Goal: Transaction & Acquisition: Purchase product/service

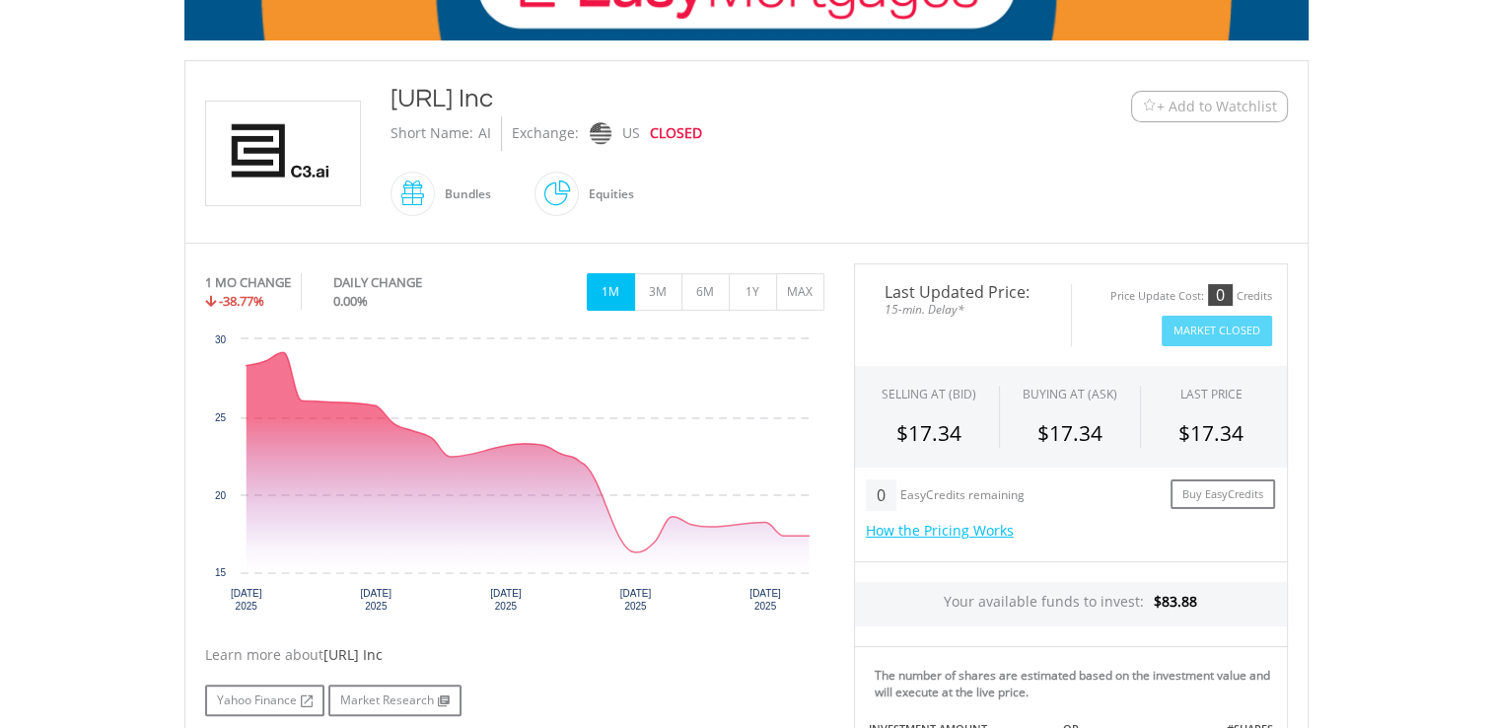
scroll to position [395, 0]
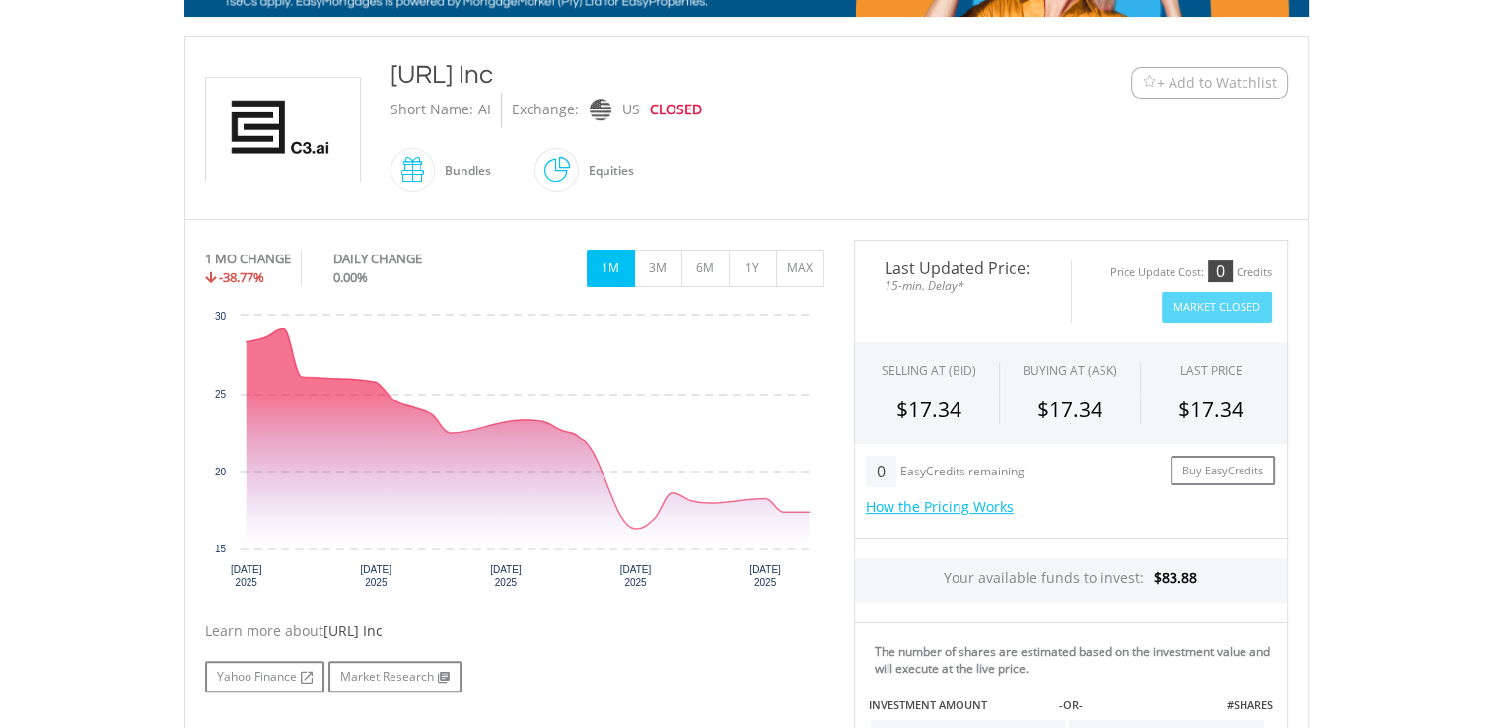
click at [1173, 73] on span "+ Add to Watchlist" at bounding box center [1217, 83] width 120 height 20
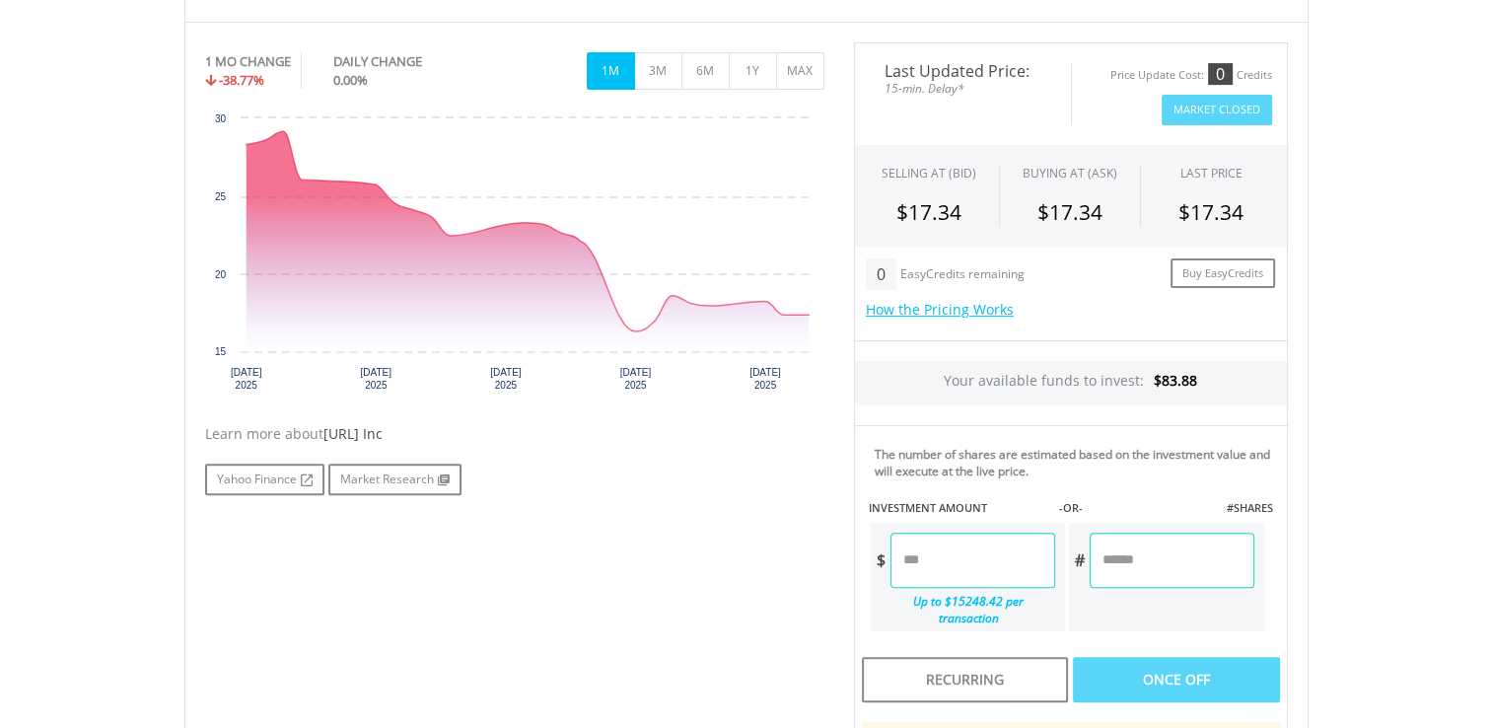
scroll to position [690, 0]
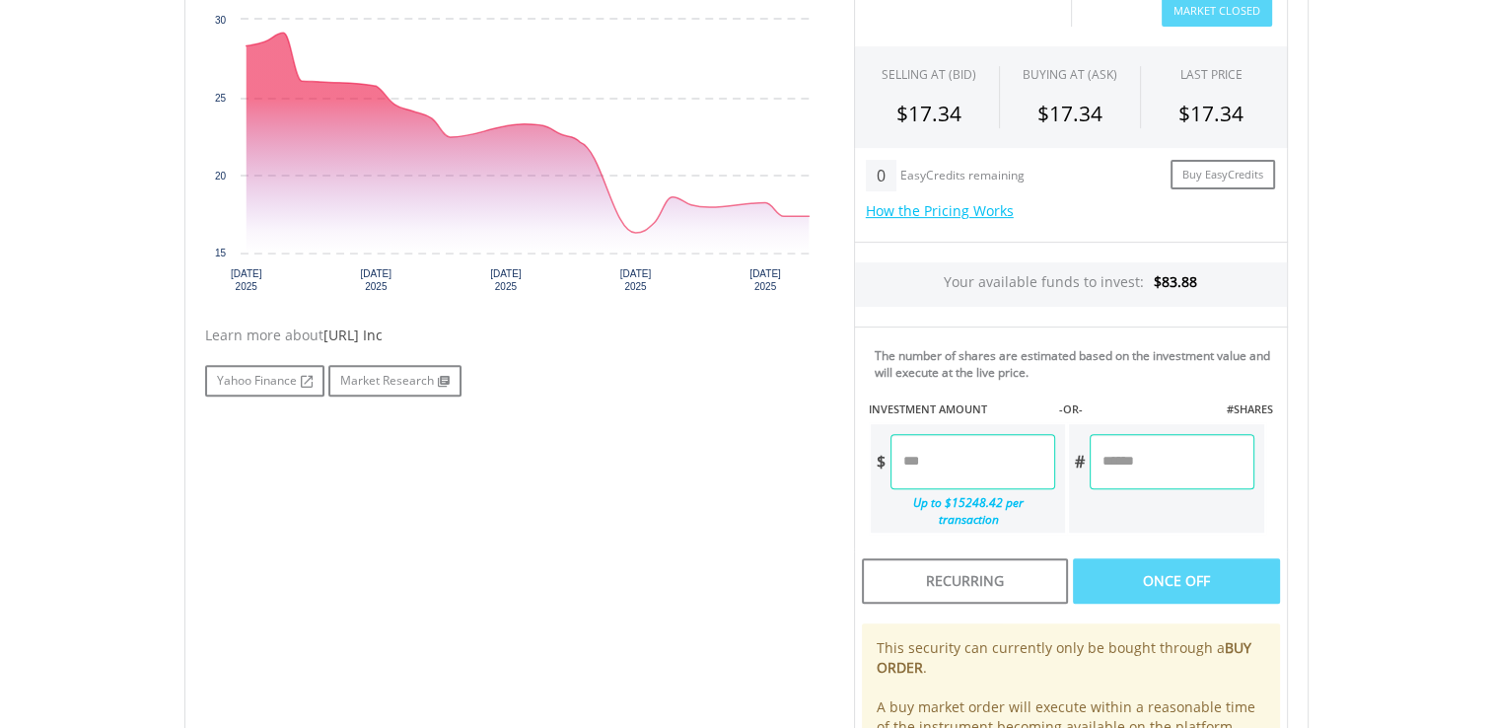
click at [928, 464] on input "number" at bounding box center [973, 461] width 165 height 55
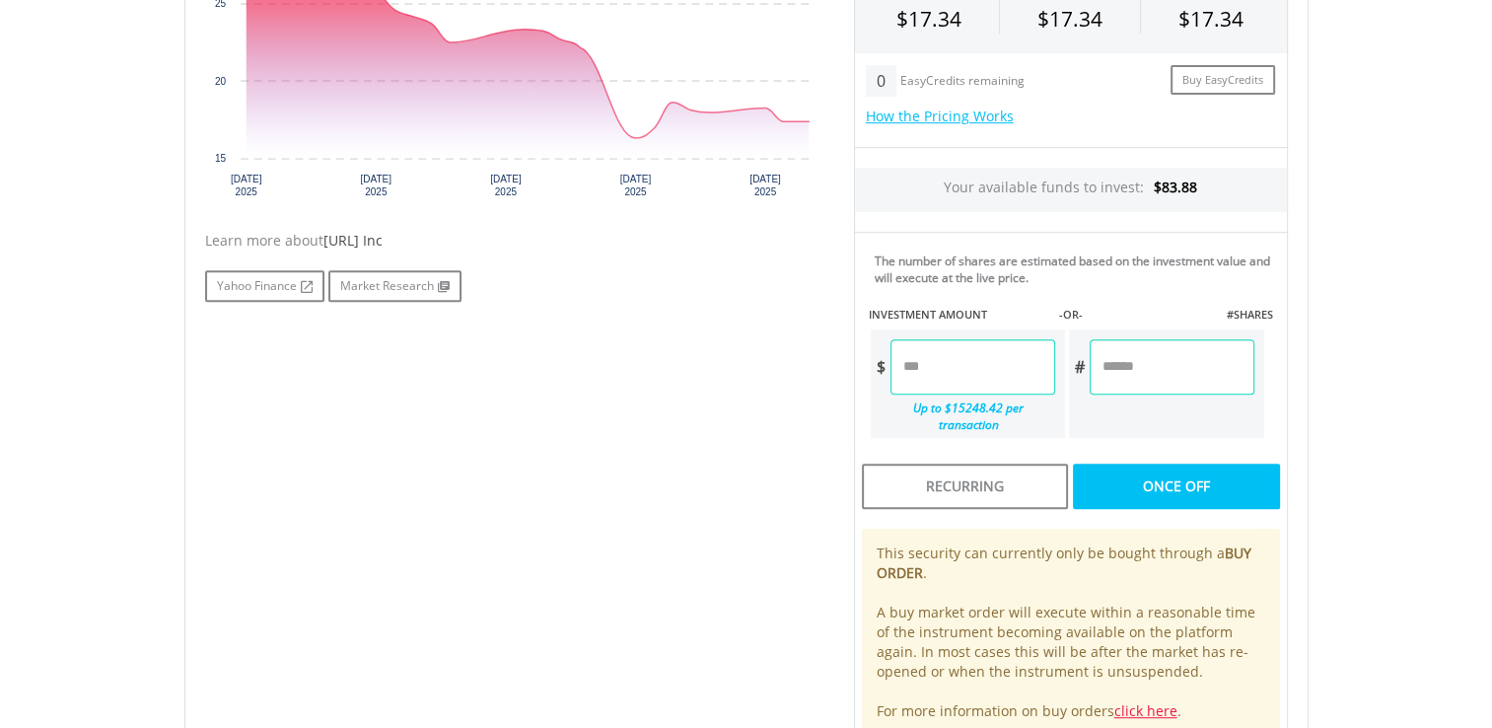
scroll to position [789, 0]
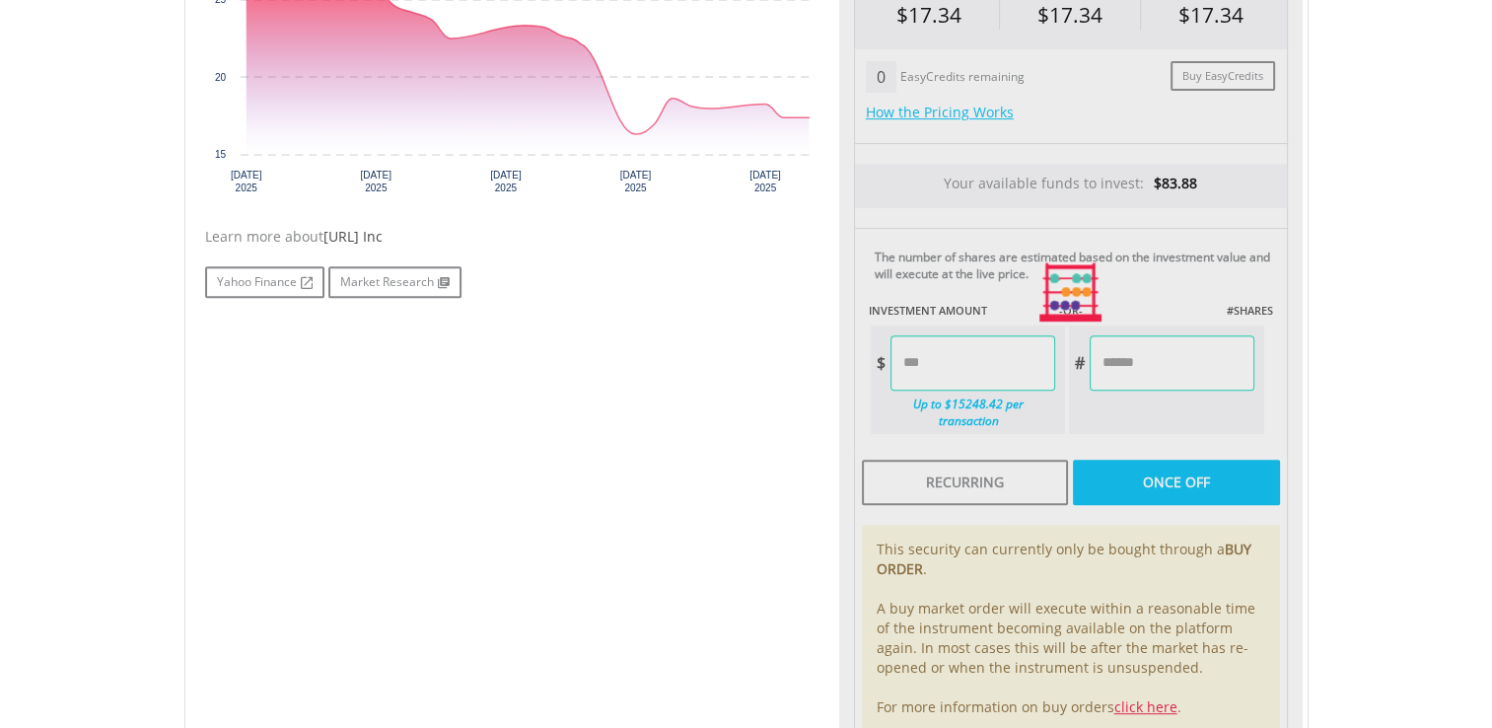
click at [1164, 458] on div "Last Updated Price: 15-min. Delay* Price Update Cost: 0 Credits Market Closed S…" at bounding box center [1071, 293] width 464 height 896
type input "*****"
type input "******"
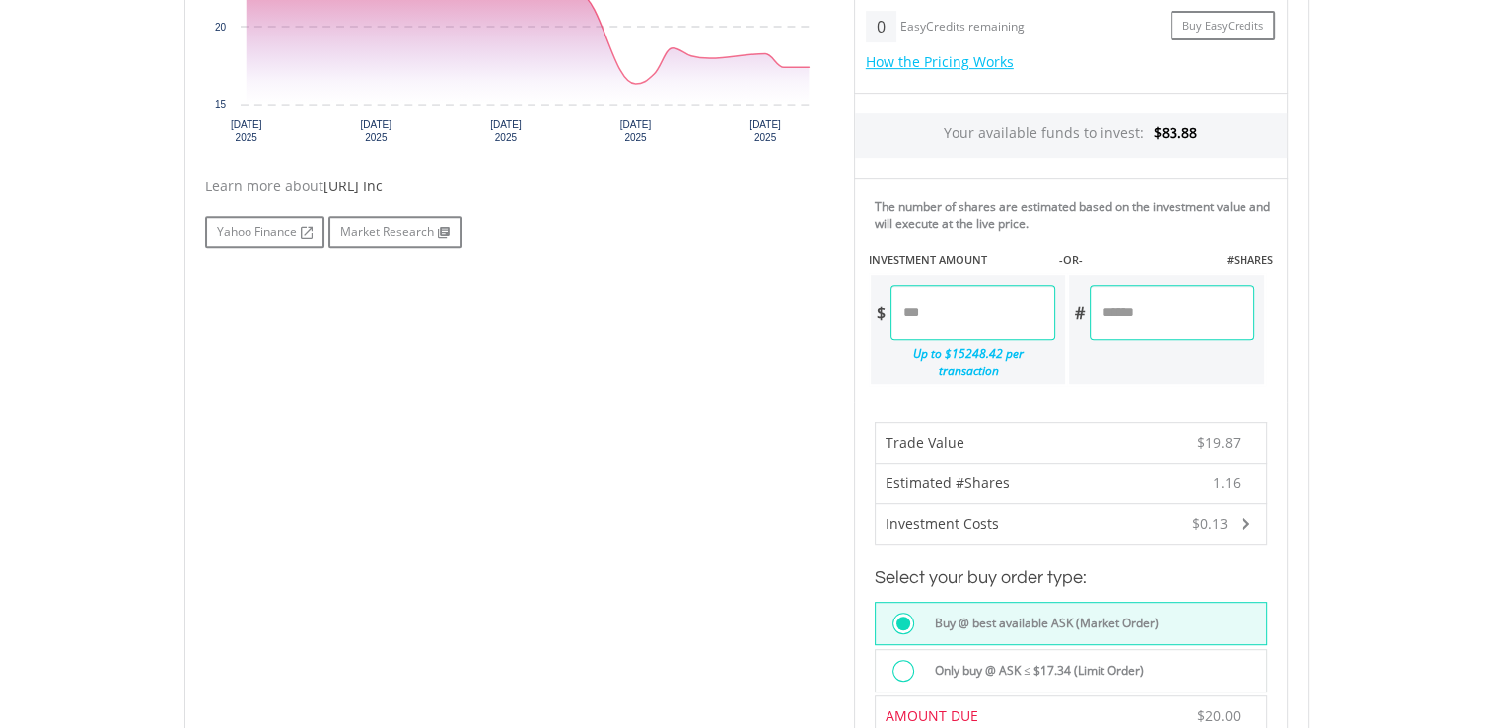
scroll to position [986, 0]
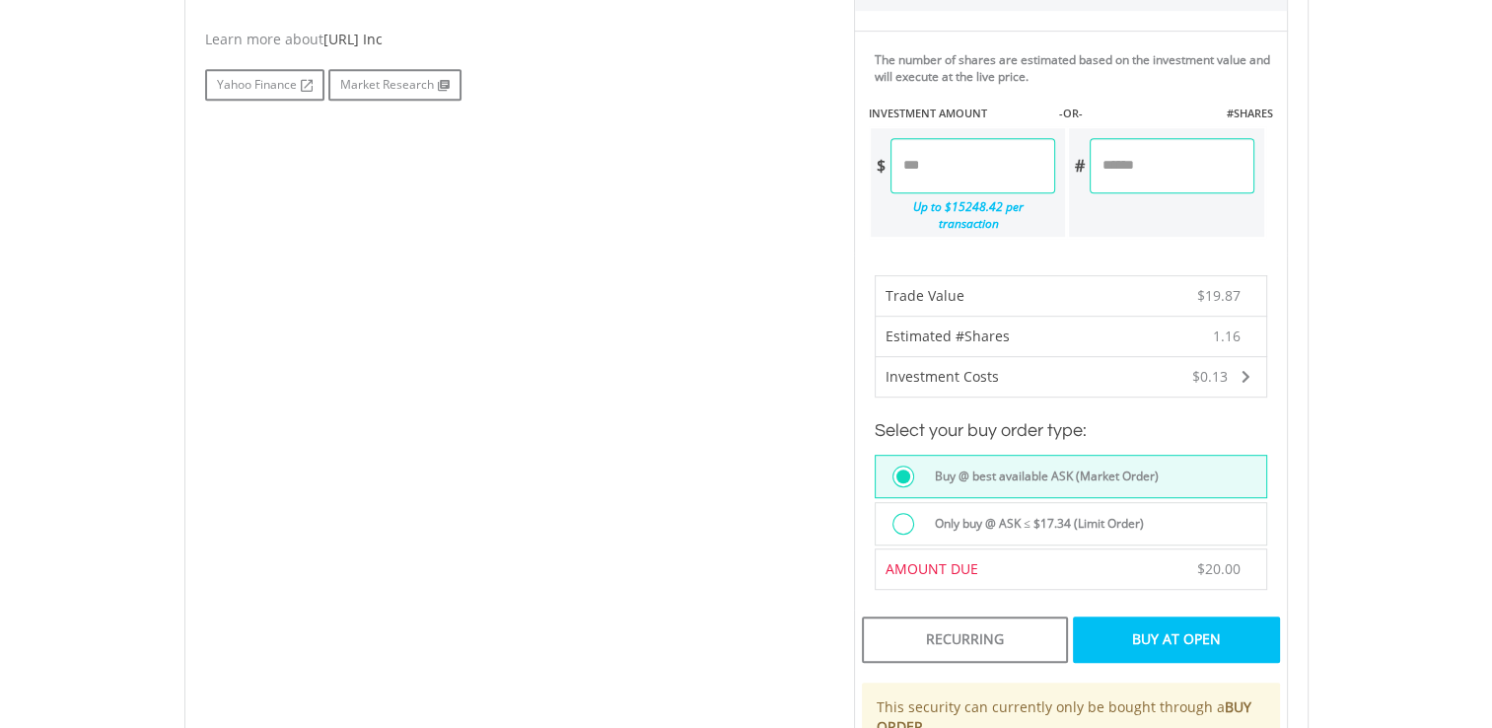
click at [1177, 616] on div "Buy At Open" at bounding box center [1176, 638] width 206 height 45
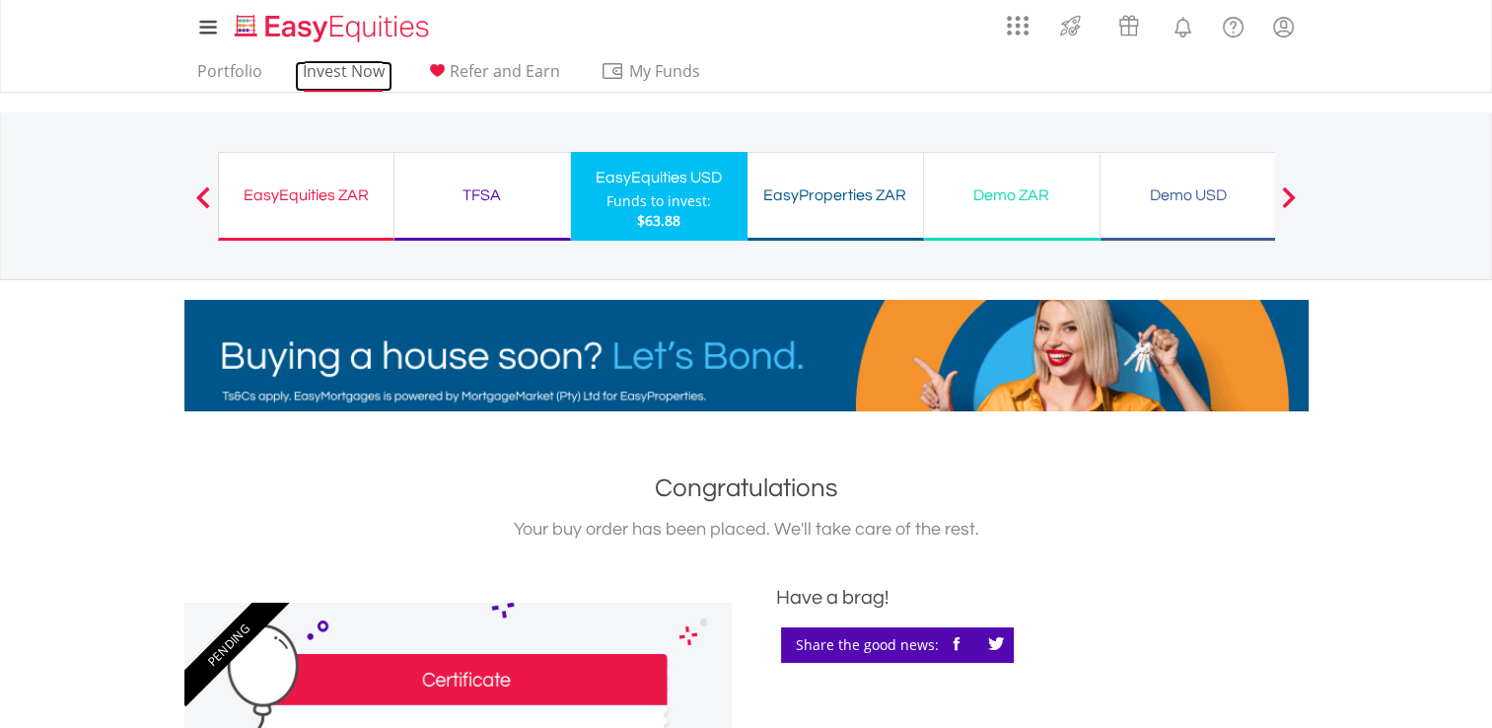
click at [339, 75] on link "Invest Now" at bounding box center [344, 76] width 98 height 31
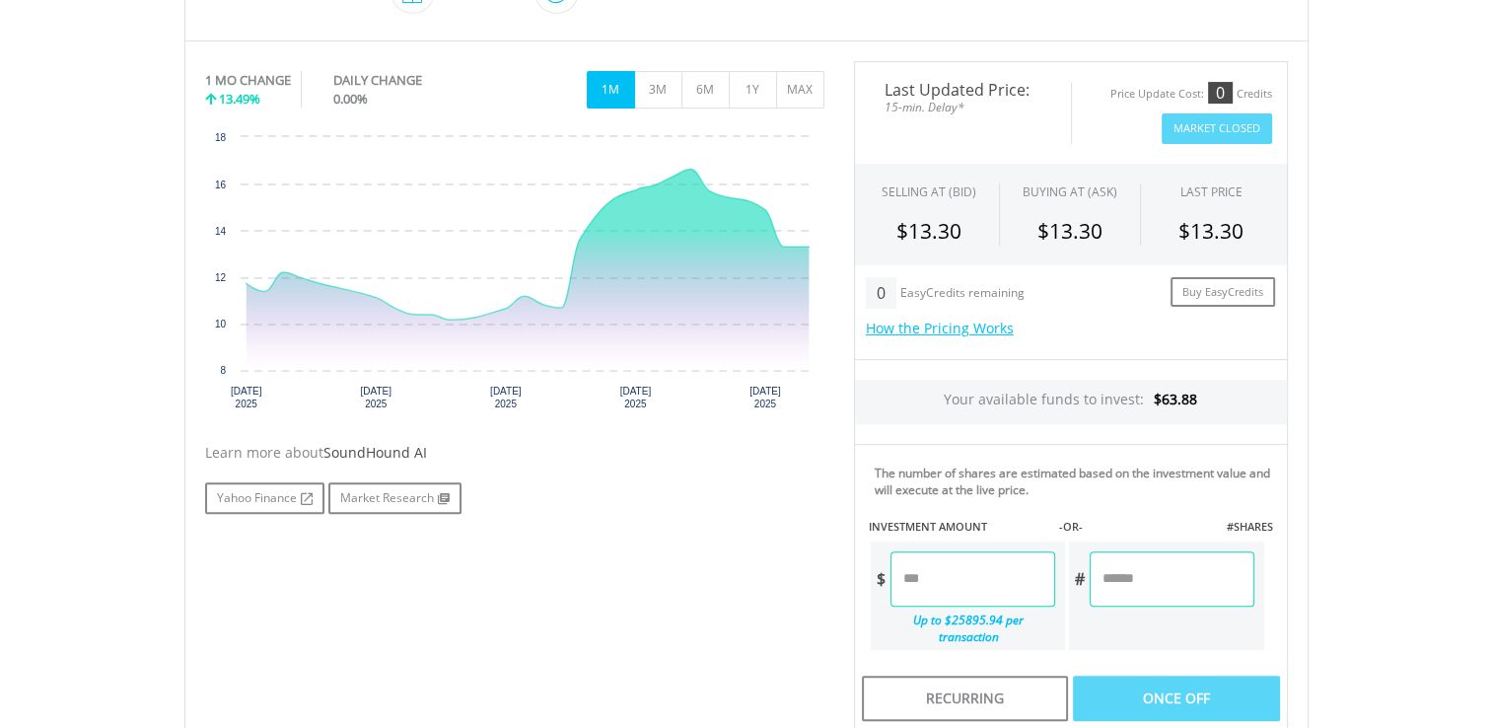
scroll to position [592, 0]
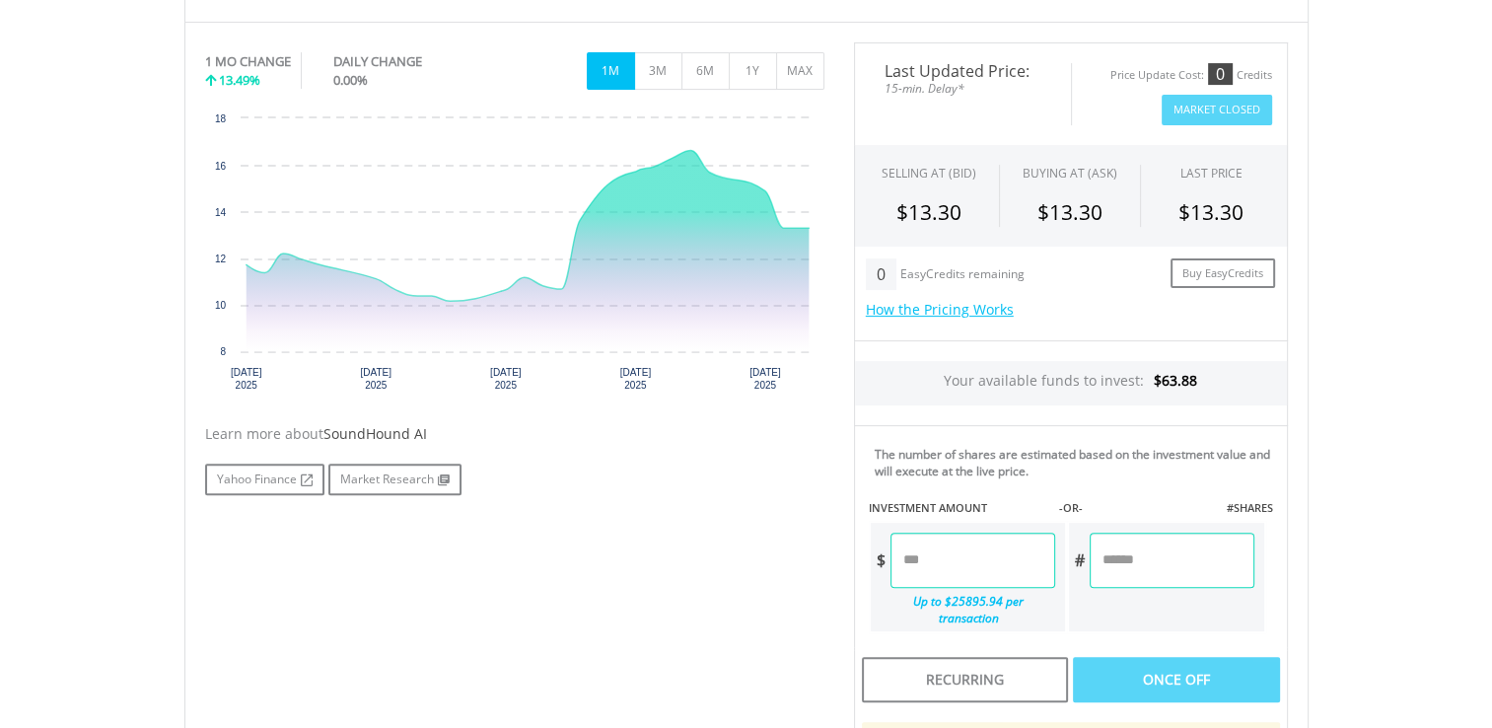
click at [972, 566] on input "number" at bounding box center [973, 560] width 165 height 55
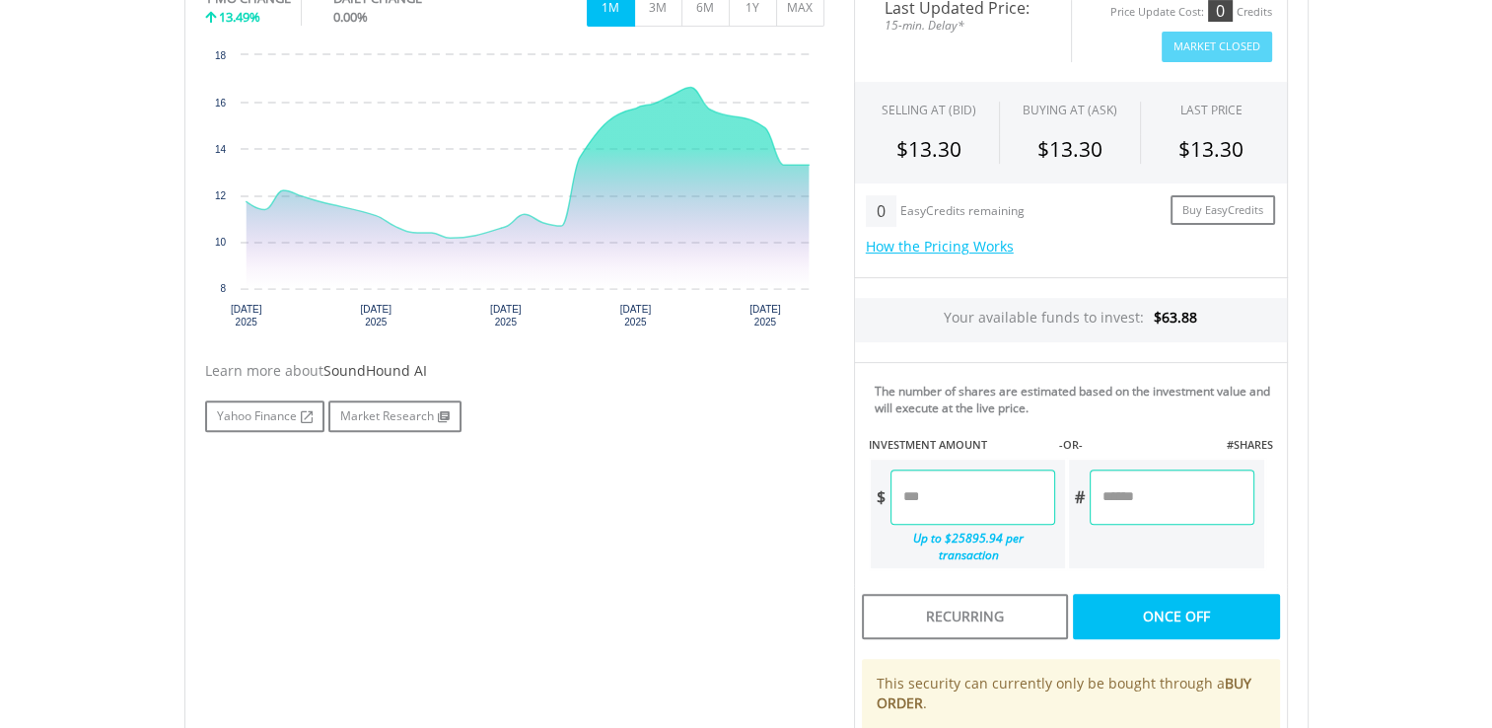
scroll to position [690, 0]
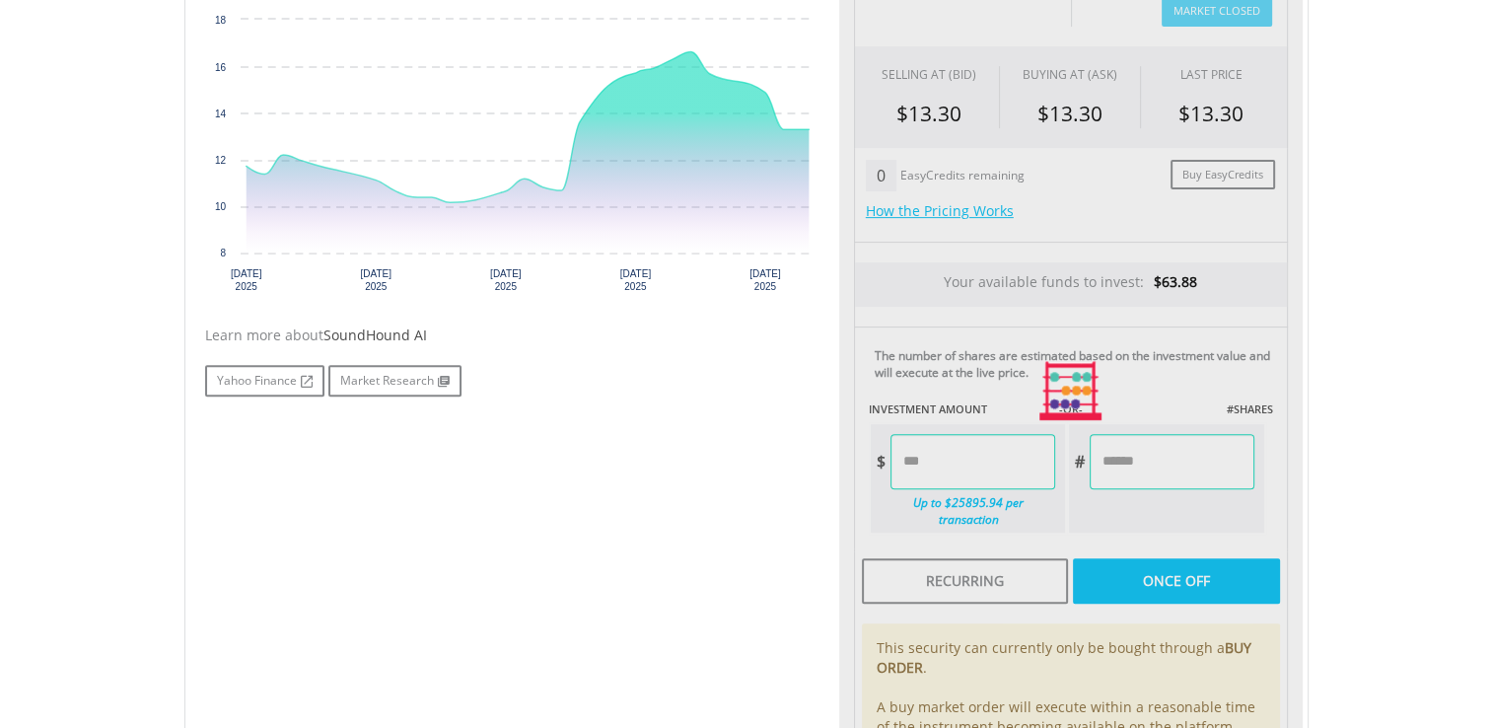
click at [1139, 551] on div "Last Updated Price: 15-min. Delay* Price Update Cost: 0 Credits Market Closed S…" at bounding box center [1071, 392] width 464 height 896
type input "*****"
type input "******"
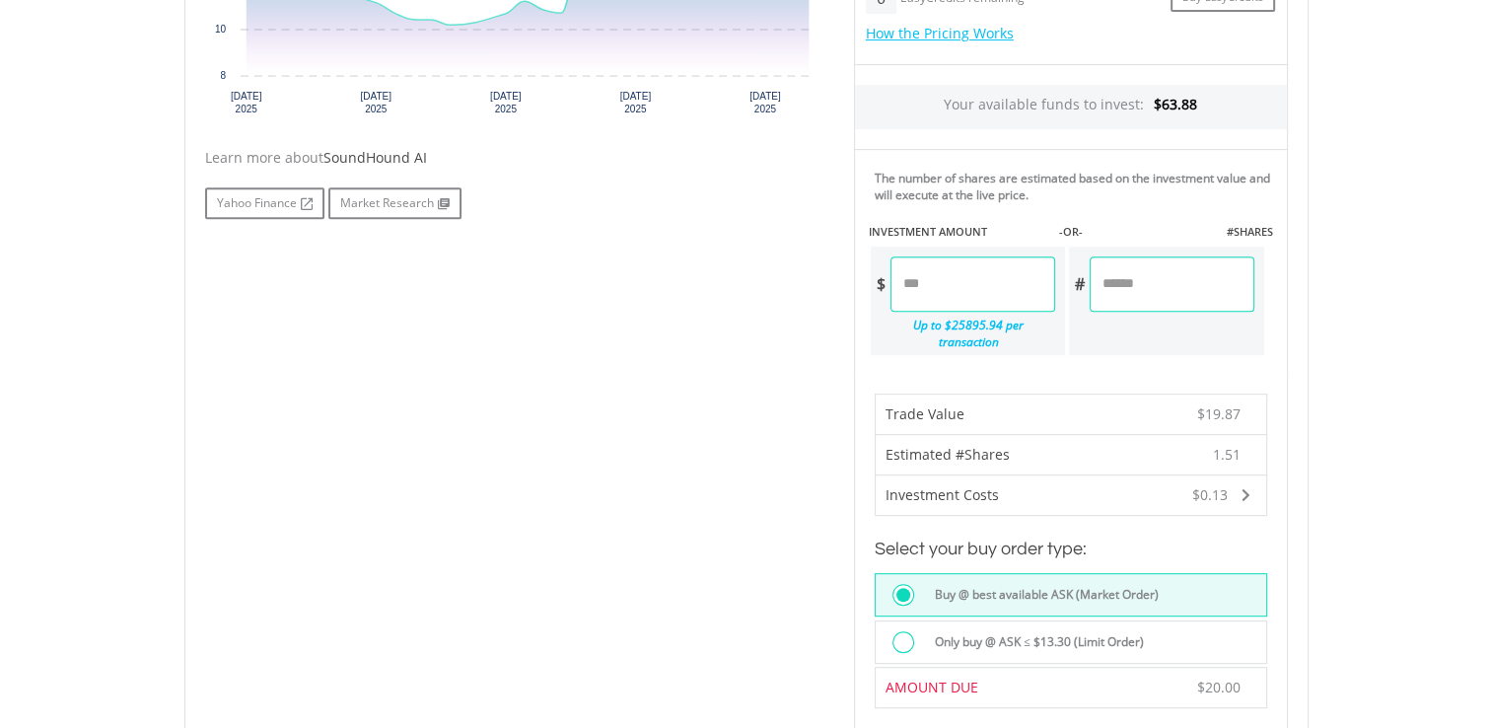
scroll to position [986, 0]
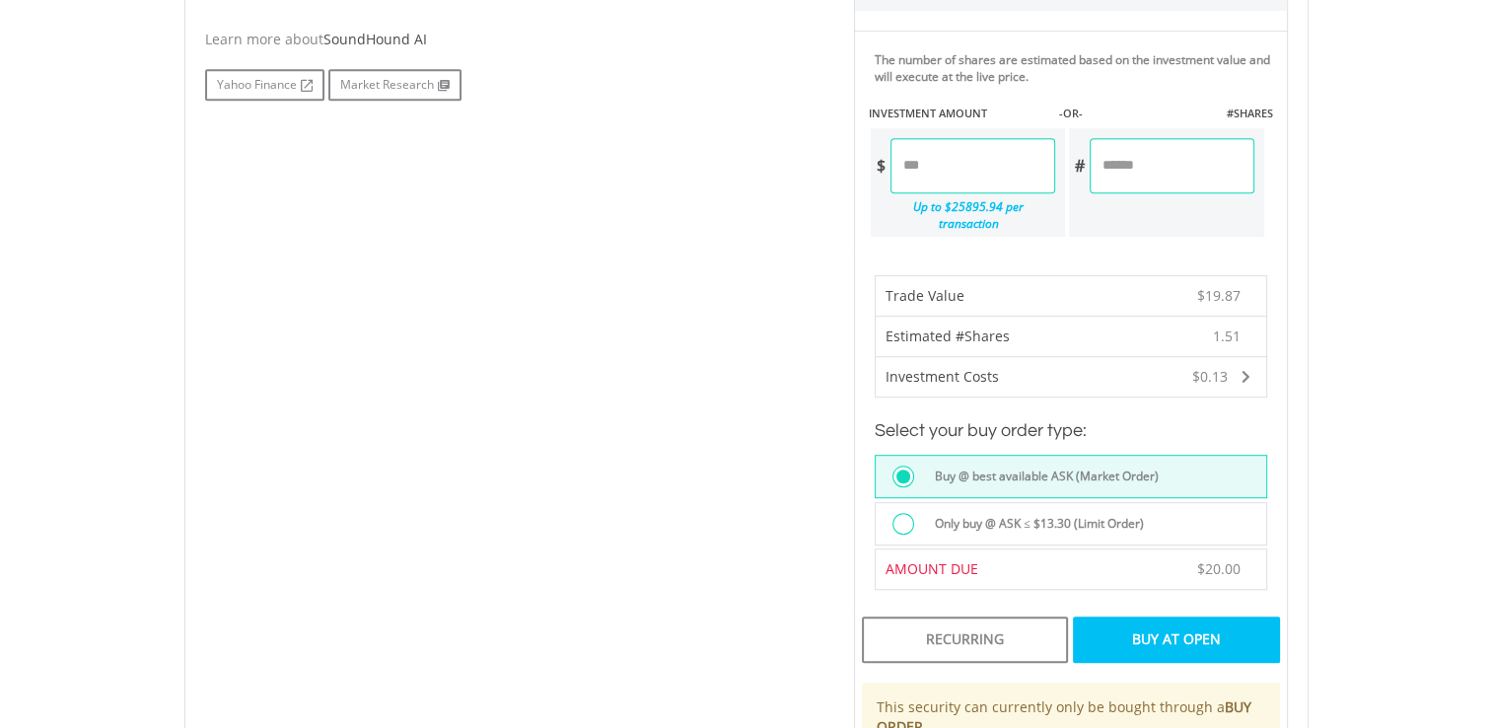
click at [1171, 616] on div "Buy At Open" at bounding box center [1176, 638] width 206 height 45
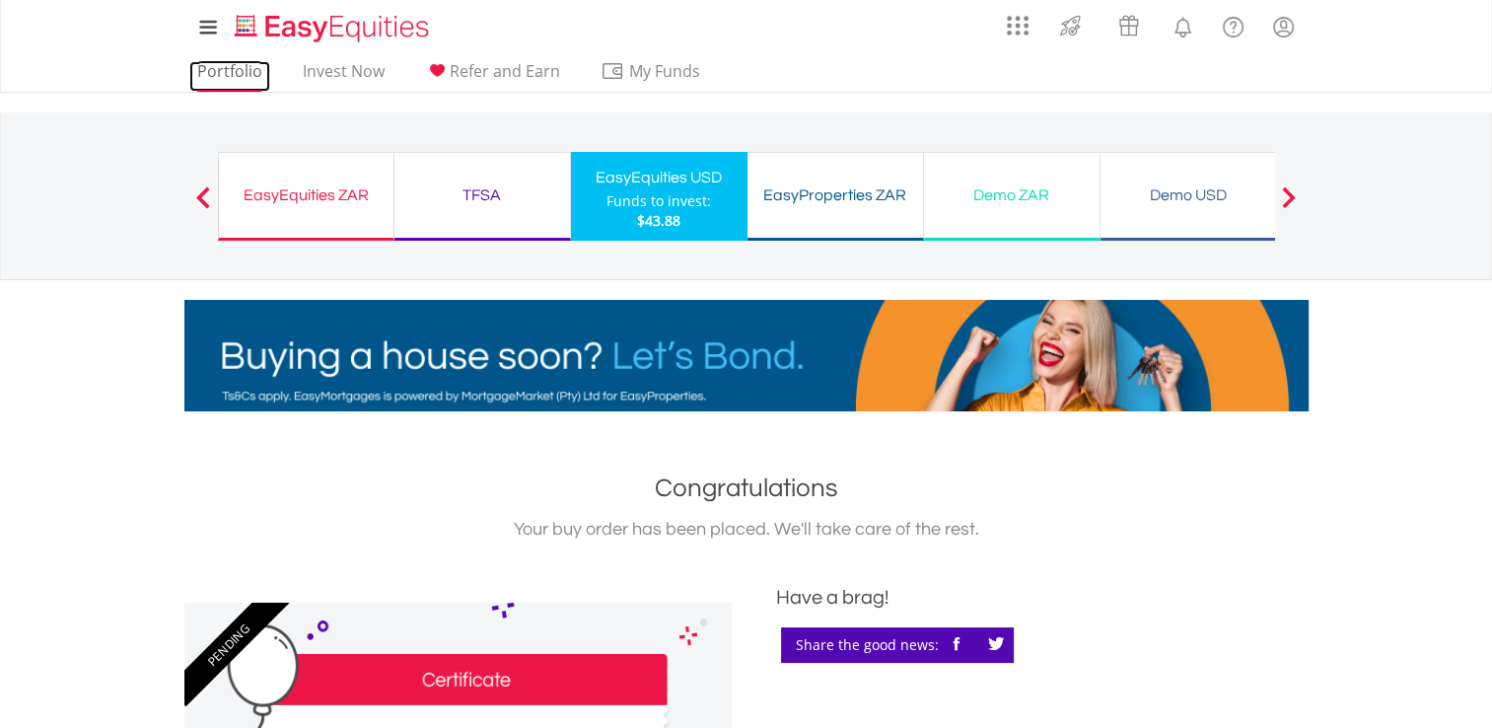
click at [218, 70] on link "Portfolio" at bounding box center [229, 76] width 81 height 31
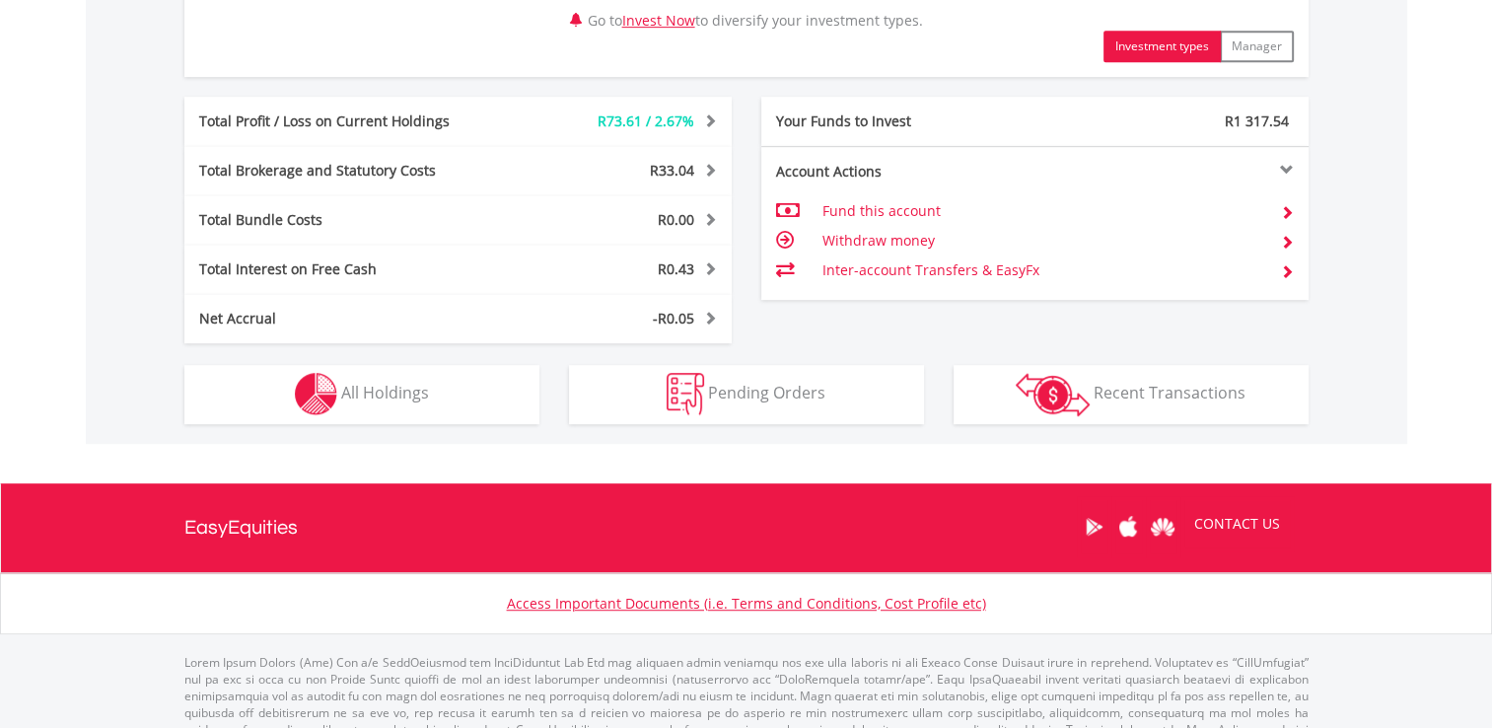
scroll to position [986, 0]
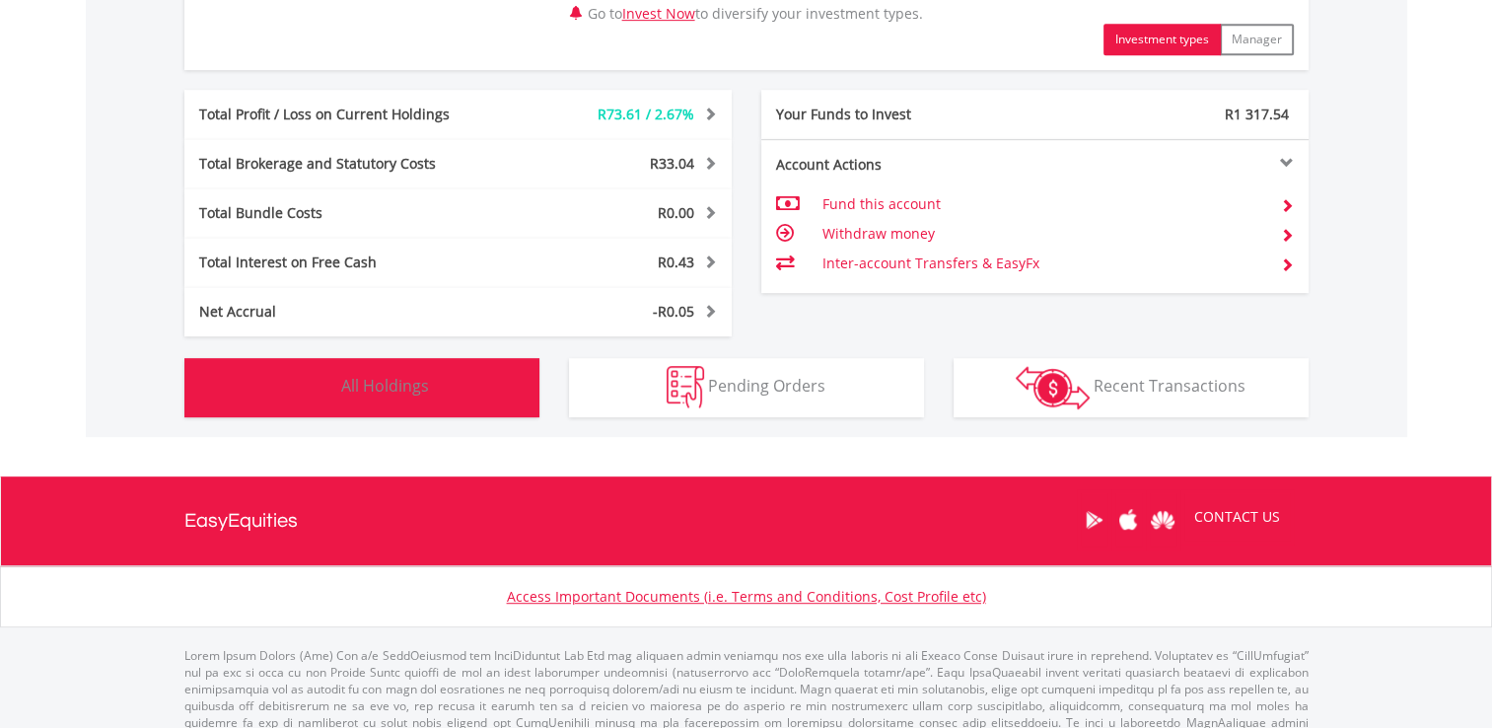
click at [361, 375] on span "All Holdings" at bounding box center [385, 386] width 88 height 22
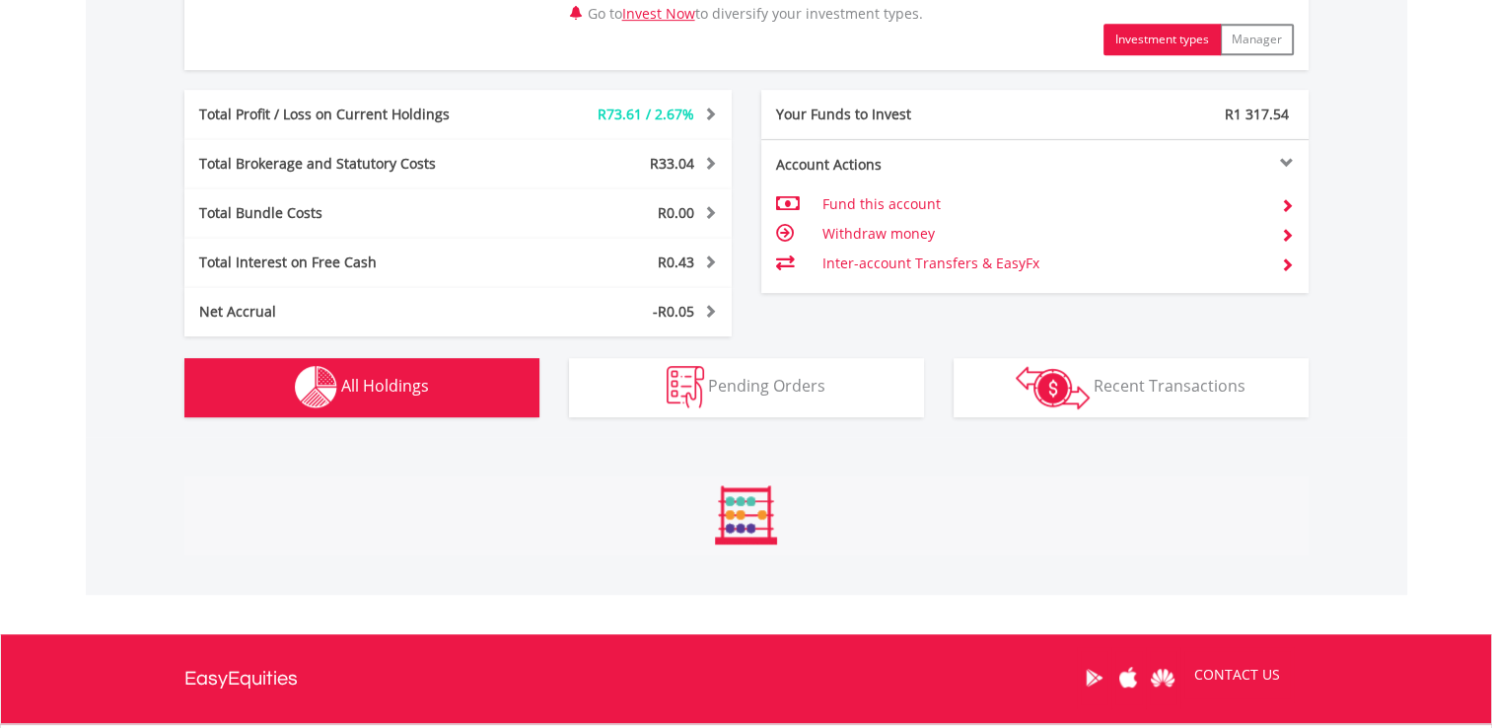
scroll to position [1461, 0]
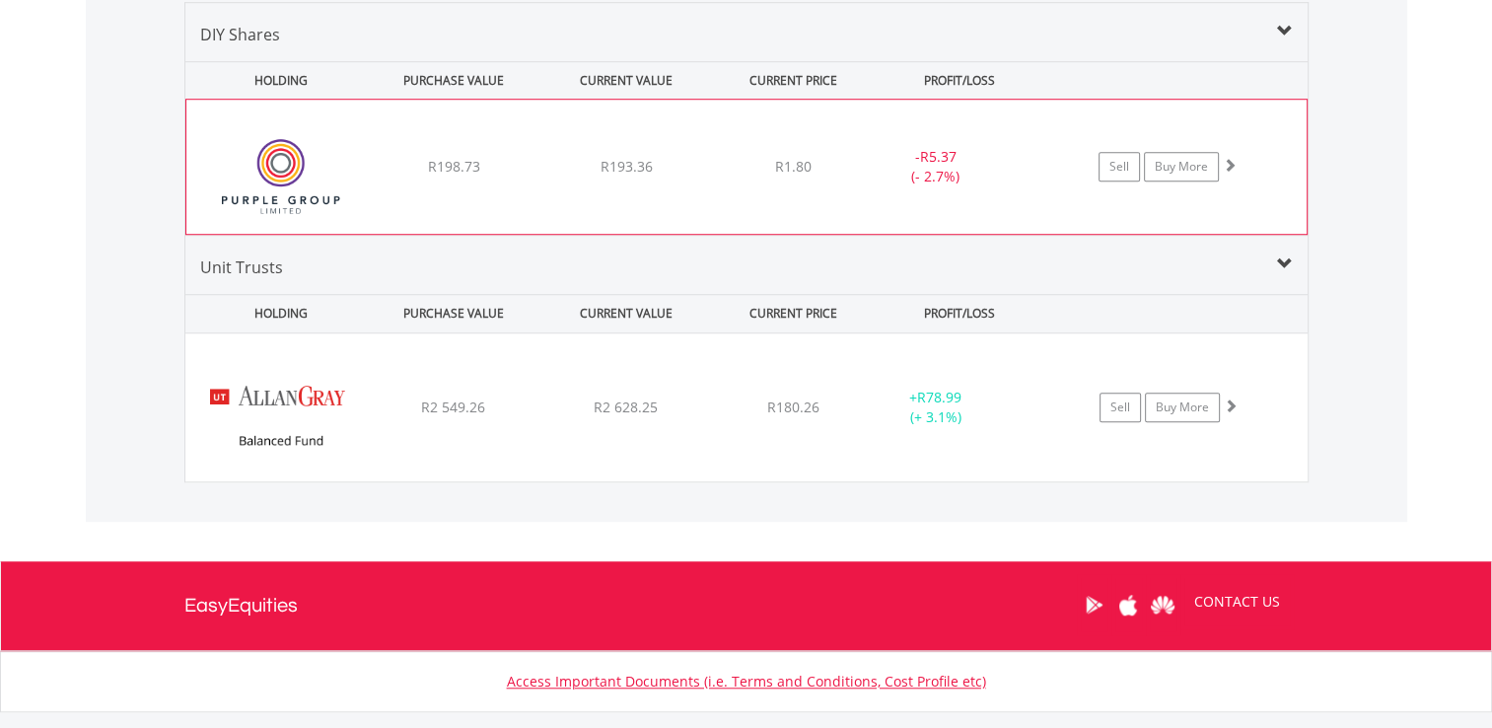
click at [272, 154] on img at bounding box center [281, 176] width 170 height 105
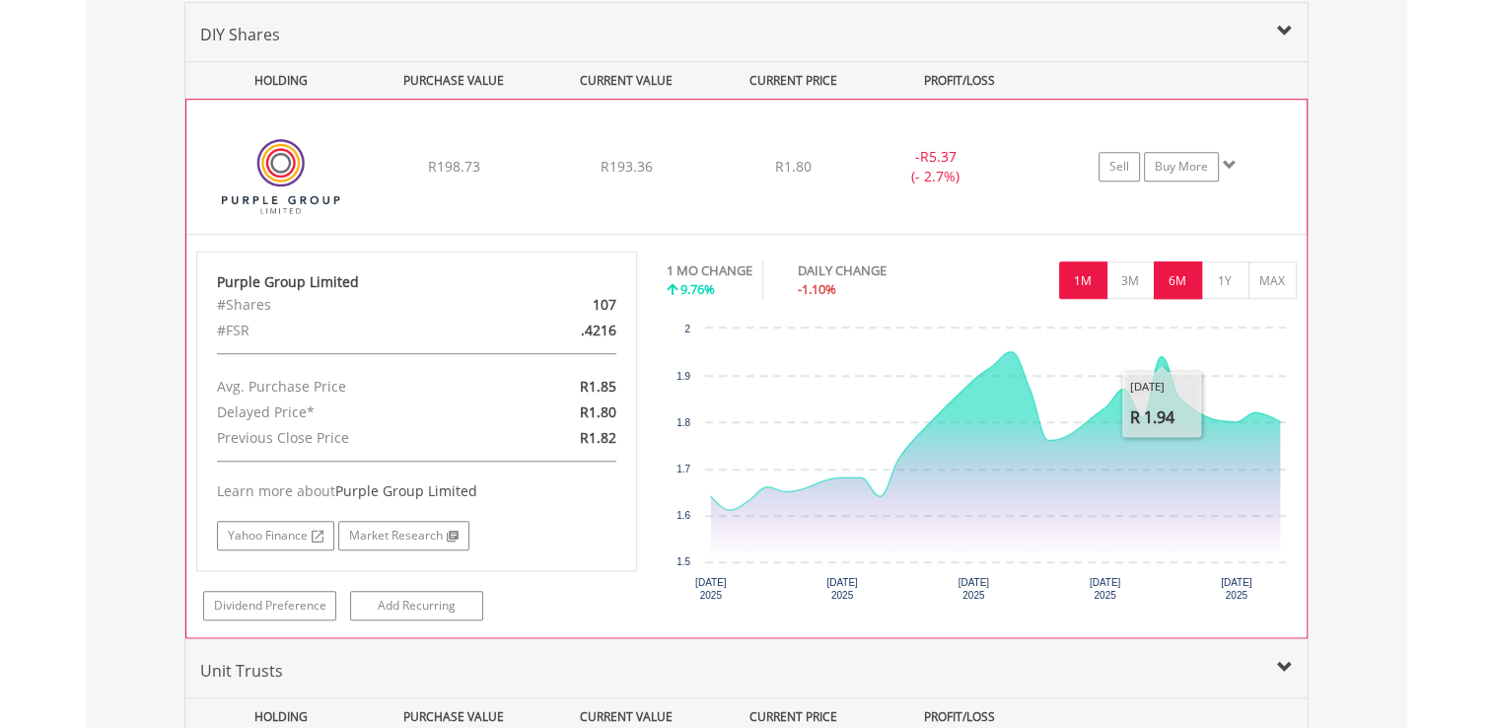
click at [1164, 268] on button "6M" at bounding box center [1178, 279] width 48 height 37
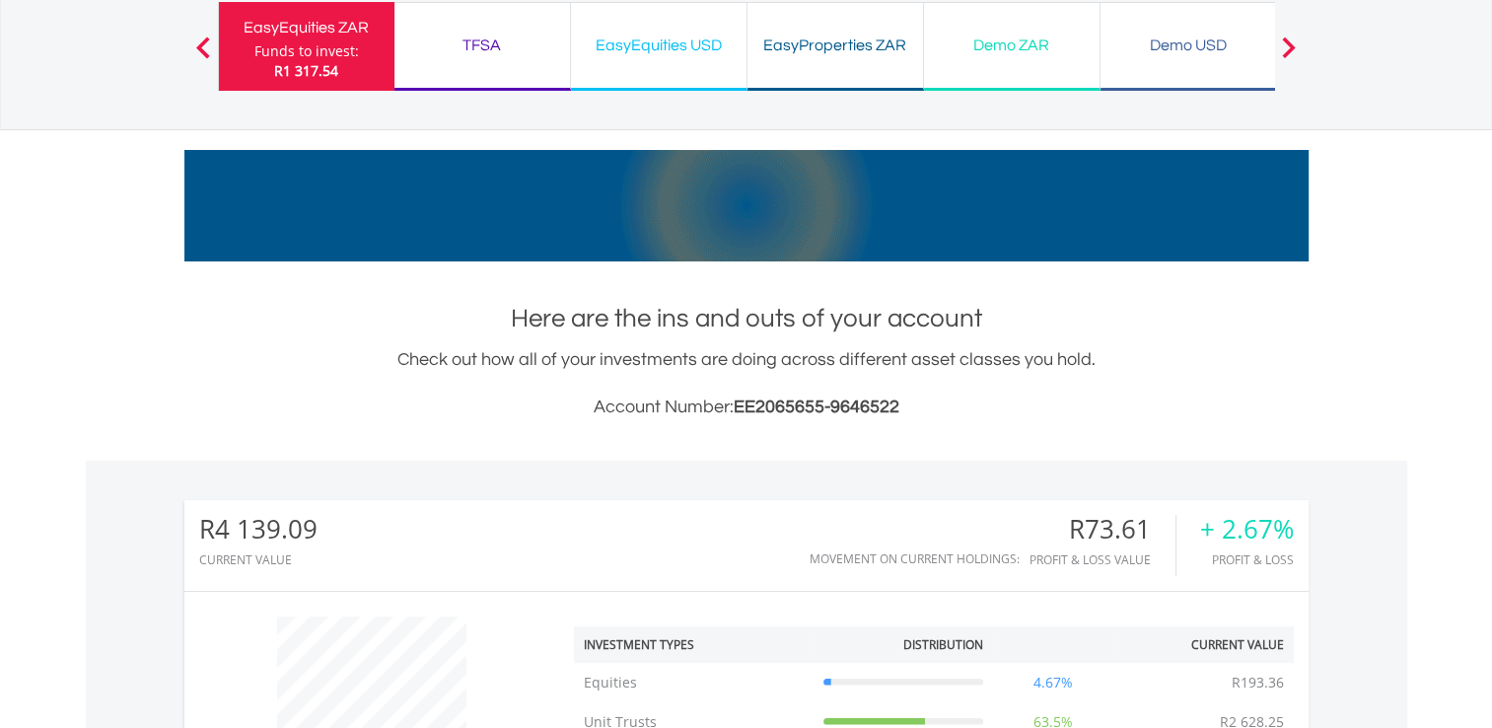
scroll to position [0, 0]
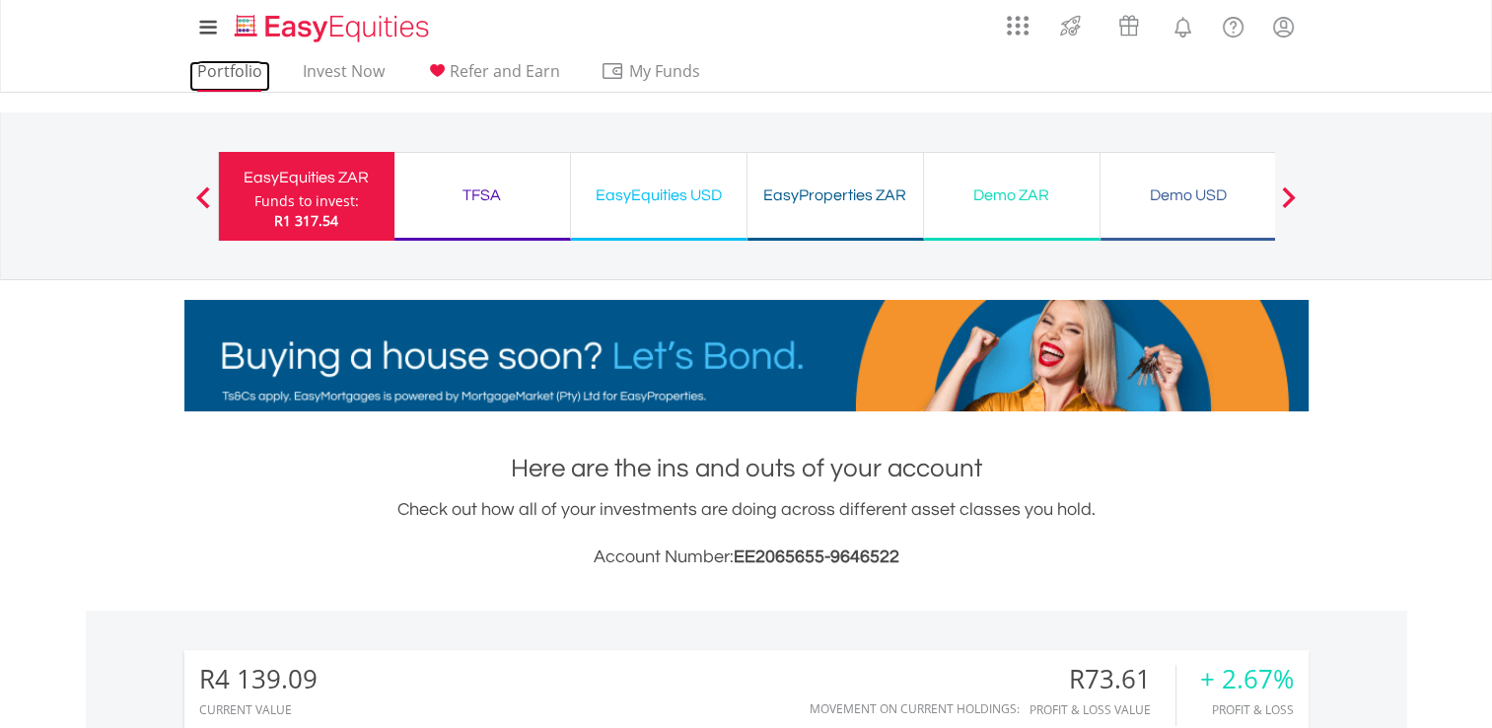
click at [216, 61] on link "Portfolio" at bounding box center [229, 76] width 81 height 31
